Goal: Task Accomplishment & Management: Manage account settings

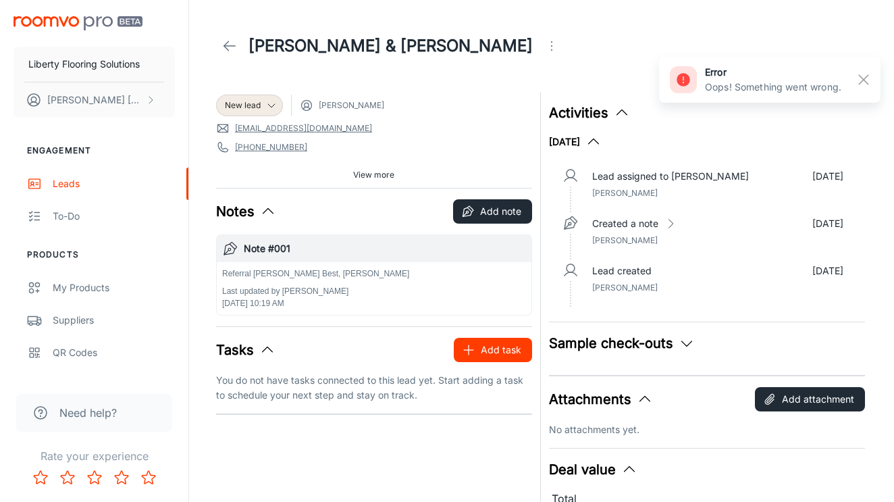
click at [502, 351] on button "Add task" at bounding box center [493, 350] width 78 height 24
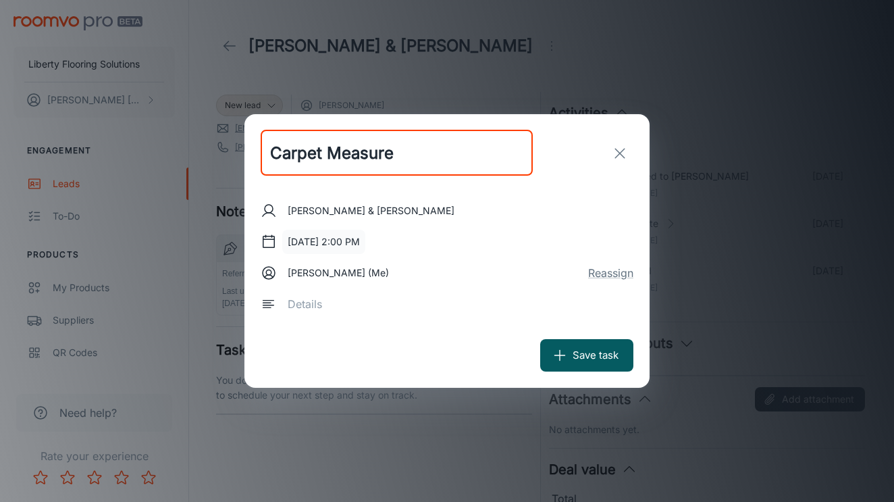
type input "Carpet Measure"
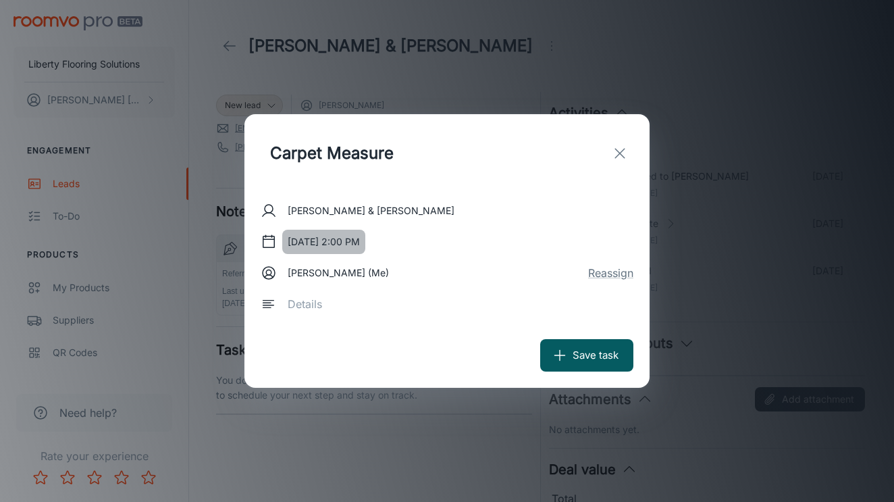
click at [359, 240] on button "[DATE] 2:00 PM" at bounding box center [323, 242] width 83 height 24
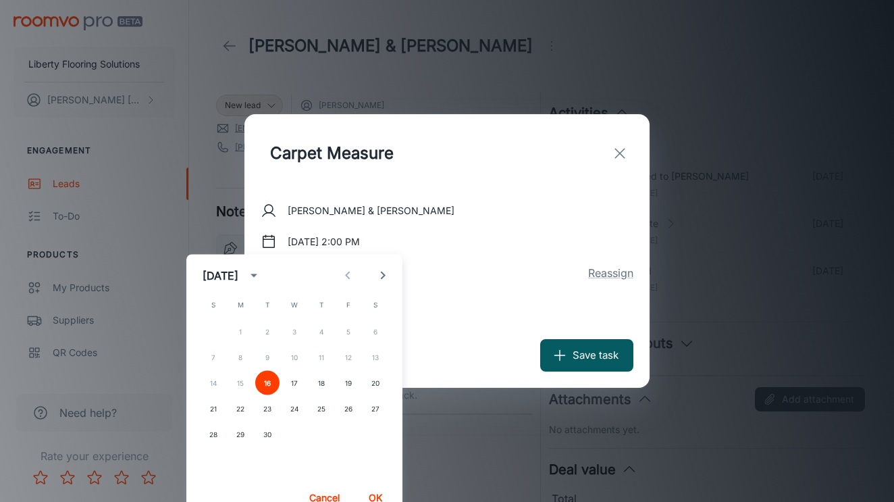
click at [367, 491] on button "OK" at bounding box center [375, 498] width 43 height 24
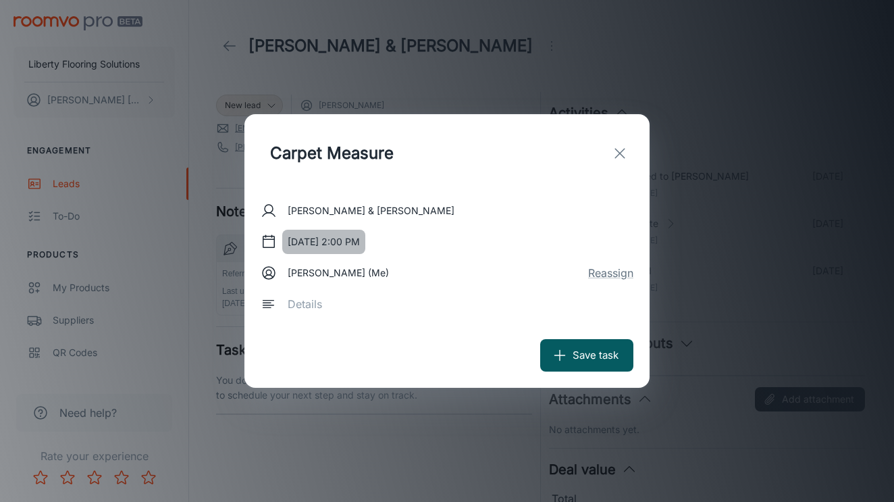
click at [339, 239] on button "[DATE] 2:00 PM" at bounding box center [323, 242] width 83 height 24
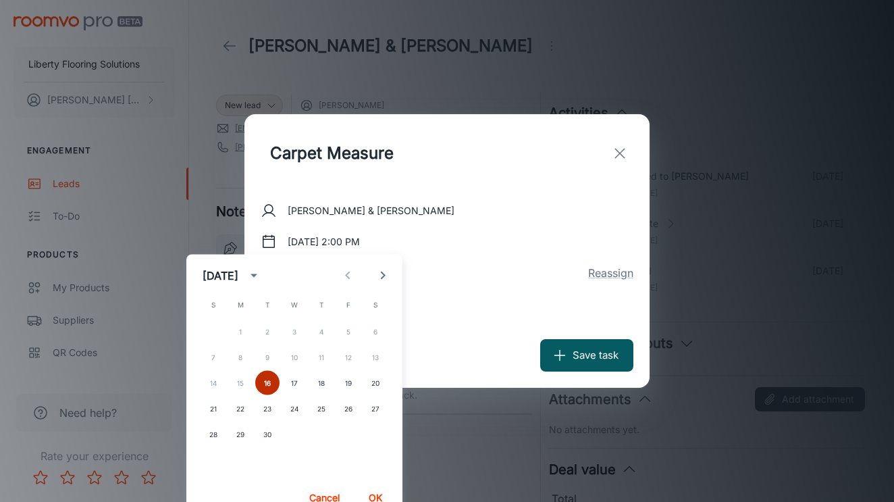
click at [265, 382] on button "16" at bounding box center [267, 383] width 24 height 24
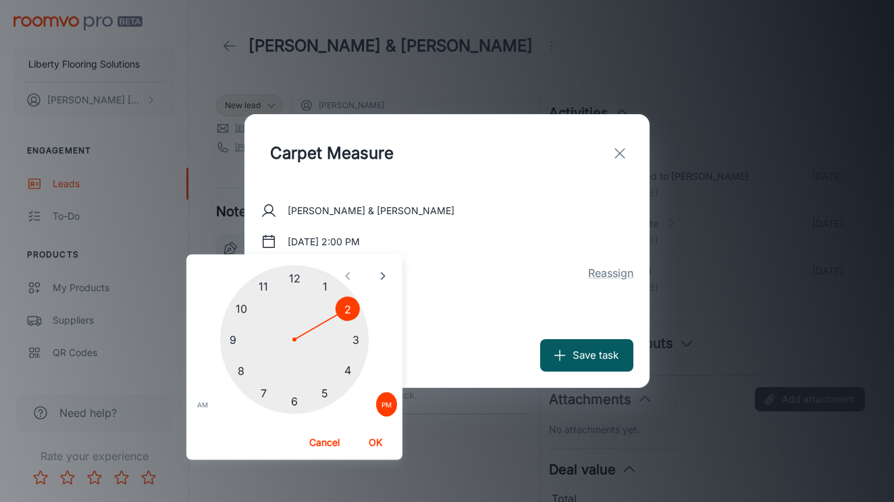
click at [357, 335] on div at bounding box center [294, 339] width 149 height 149
click at [296, 393] on div at bounding box center [294, 339] width 149 height 149
click at [374, 443] on button "OK" at bounding box center [375, 442] width 43 height 24
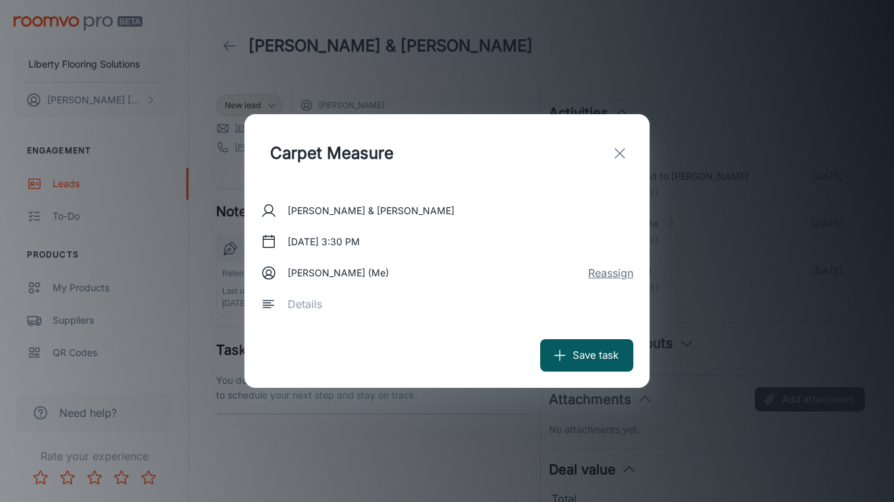
click at [611, 273] on button "Reassign" at bounding box center [610, 273] width 45 height 16
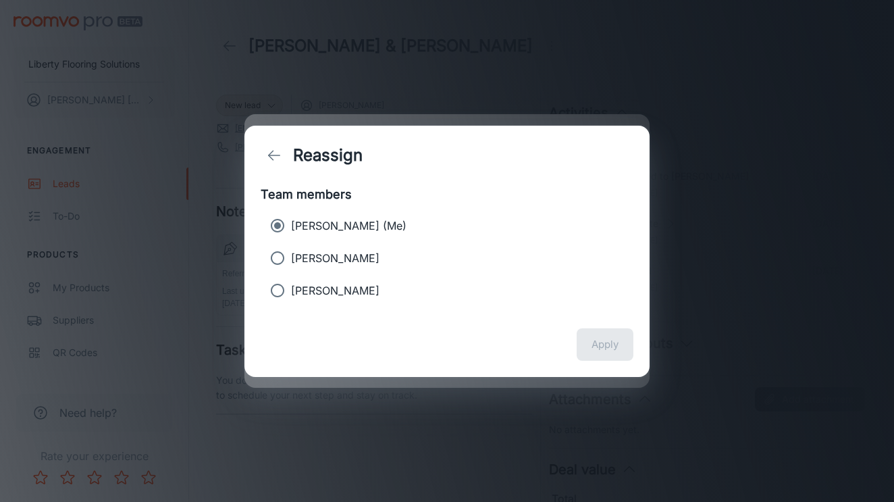
click at [338, 260] on p "[PERSON_NAME]" at bounding box center [335, 258] width 88 height 16
click at [291, 260] on input "[PERSON_NAME]" at bounding box center [277, 257] width 27 height 27
radio input "true"
radio input "false"
click at [603, 330] on button "Apply" at bounding box center [605, 344] width 57 height 32
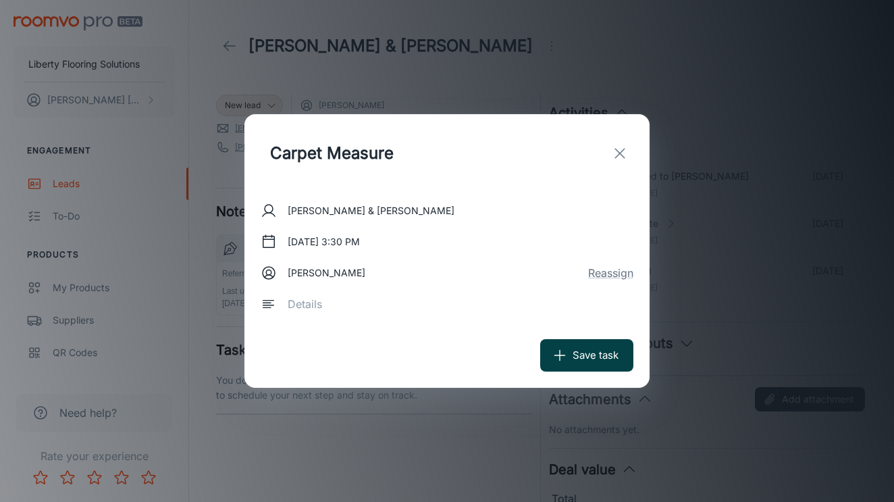
click at [569, 357] on button "Save task" at bounding box center [586, 355] width 93 height 32
